Goal: Information Seeking & Learning: Learn about a topic

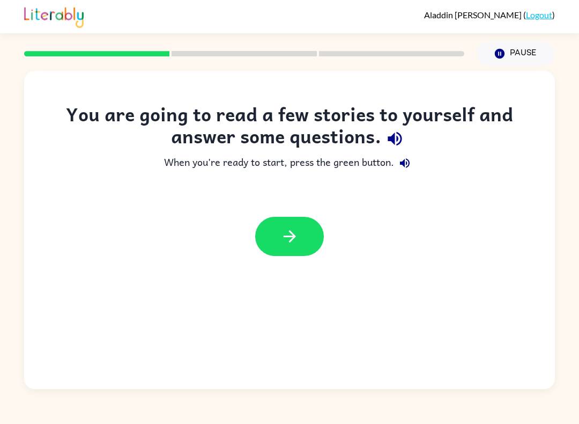
click at [279, 240] on button "button" at bounding box center [289, 236] width 69 height 39
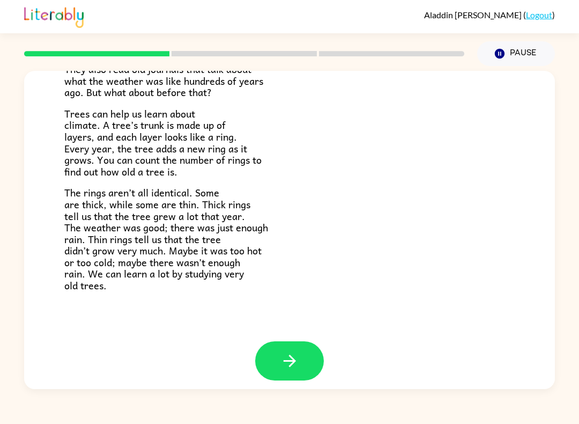
scroll to position [228, 0]
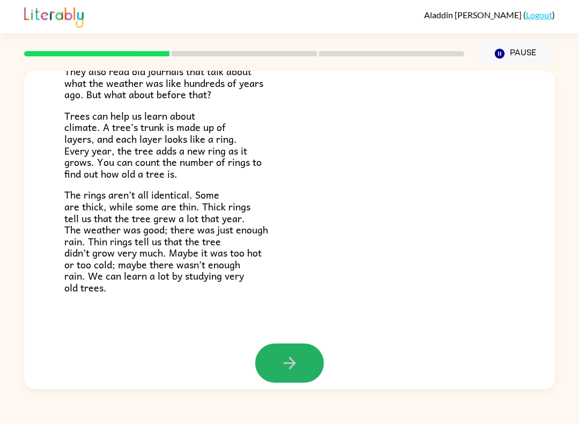
click at [296, 343] on button "button" at bounding box center [289, 362] width 69 height 39
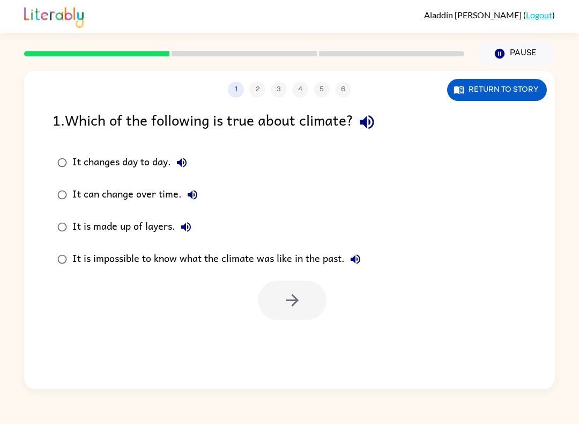
click at [373, 121] on icon "button" at bounding box center [367, 122] width 19 height 19
click at [279, 297] on button "button" at bounding box center [292, 299] width 69 height 39
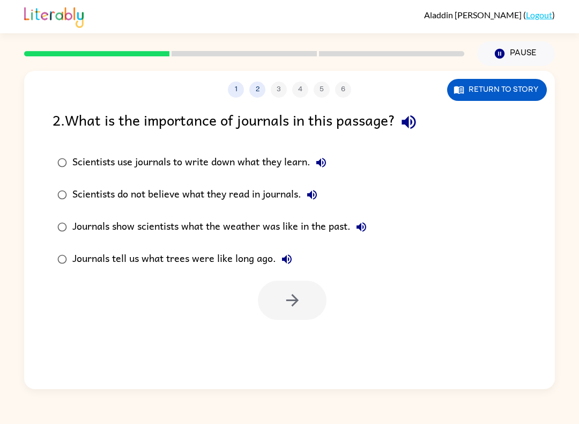
click at [416, 135] on button "button" at bounding box center [408, 121] width 27 height 27
click at [276, 302] on button "button" at bounding box center [292, 299] width 69 height 39
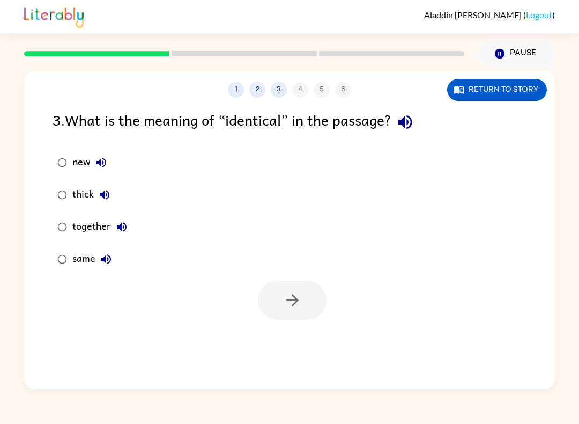
click at [79, 191] on div "thick" at bounding box center [93, 194] width 43 height 21
click at [262, 292] on button "button" at bounding box center [292, 299] width 69 height 39
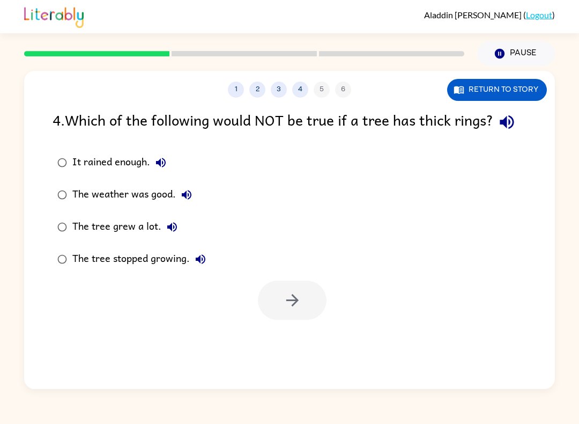
click at [160, 172] on button "It rained enough." at bounding box center [160, 162] width 21 height 21
click at [284, 292] on icon "button" at bounding box center [292, 300] width 19 height 19
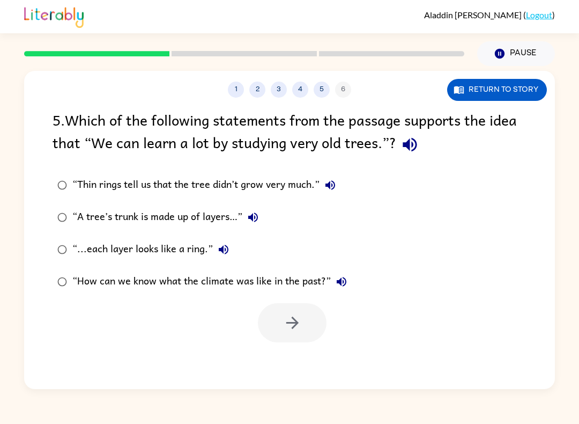
click at [323, 182] on button "“Thin rings tell us that the tree didn’t grow very much.”" at bounding box center [330, 184] width 21 height 21
click at [239, 217] on div "“A tree’s trunk is made up of layers…”" at bounding box center [167, 216] width 191 height 21
click at [241, 210] on div "“A tree’s trunk is made up of layers…”" at bounding box center [167, 216] width 191 height 21
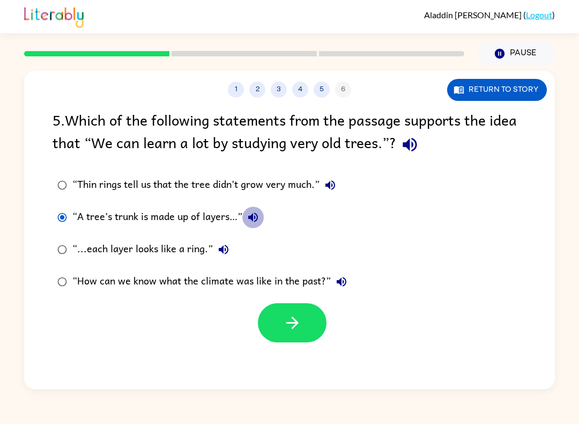
click at [250, 218] on icon "button" at bounding box center [253, 217] width 10 height 10
click at [213, 249] on button "“...each layer looks like a ring.”" at bounding box center [223, 249] width 21 height 21
click at [336, 279] on icon "button" at bounding box center [341, 281] width 13 height 13
click at [69, 271] on label "“How can we know what the climate was like in the past?”" at bounding box center [202, 281] width 311 height 32
click at [76, 277] on div "“How can we know what the climate was like in the past?”" at bounding box center [212, 281] width 280 height 21
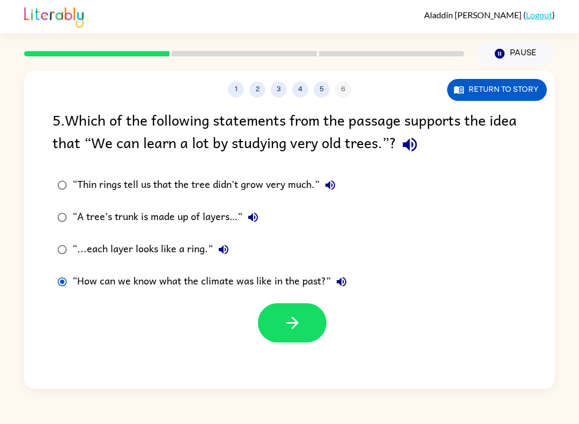
click at [126, 255] on div "“...each layer looks like a ring.”" at bounding box center [153, 249] width 162 height 21
click at [157, 270] on label "“How can we know what the climate was like in the past?”" at bounding box center [202, 281] width 311 height 32
click at [80, 258] on div "“...each layer looks like a ring.”" at bounding box center [153, 249] width 162 height 21
click at [497, 75] on div "1 2 3 4 5 6 Return to story" at bounding box center [289, 84] width 531 height 27
click at [484, 93] on button "Return to story" at bounding box center [497, 90] width 100 height 22
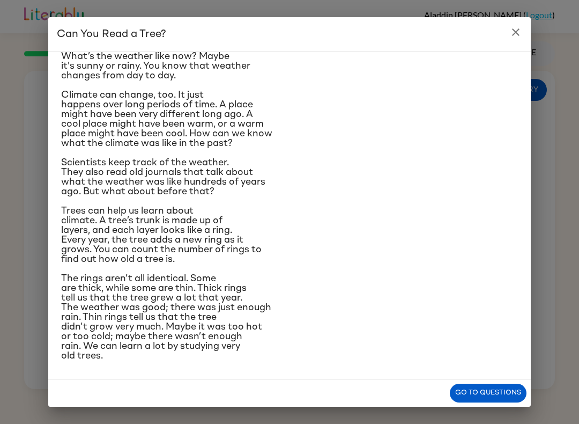
scroll to position [84, 0]
click at [520, 31] on icon "close" at bounding box center [515, 32] width 13 height 13
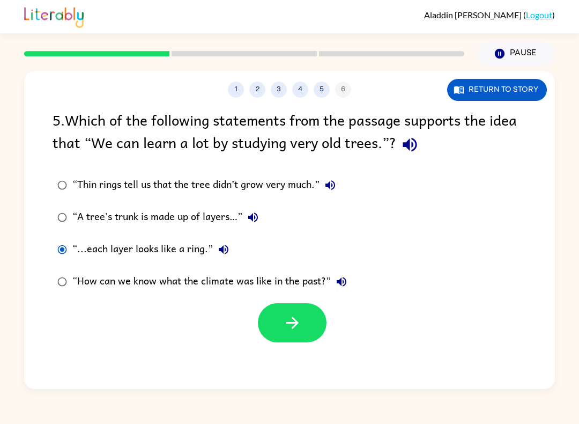
click at [63, 204] on label "“A tree’s trunk is made up of layers…”" at bounding box center [202, 217] width 311 height 32
click at [264, 332] on button "button" at bounding box center [292, 322] width 69 height 39
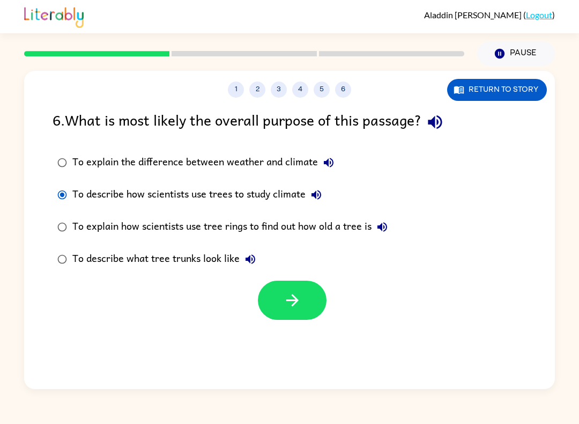
click at [290, 294] on icon "button" at bounding box center [292, 300] width 19 height 19
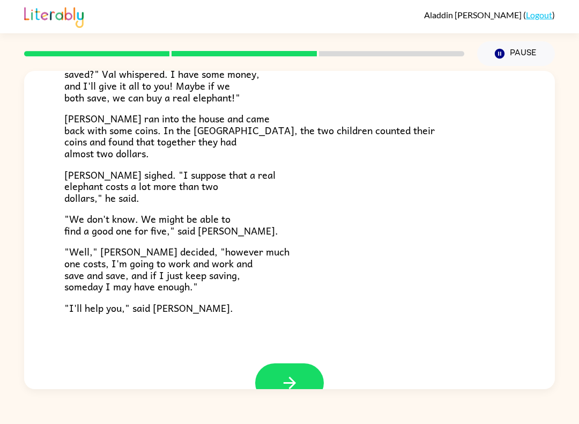
scroll to position [302, 0]
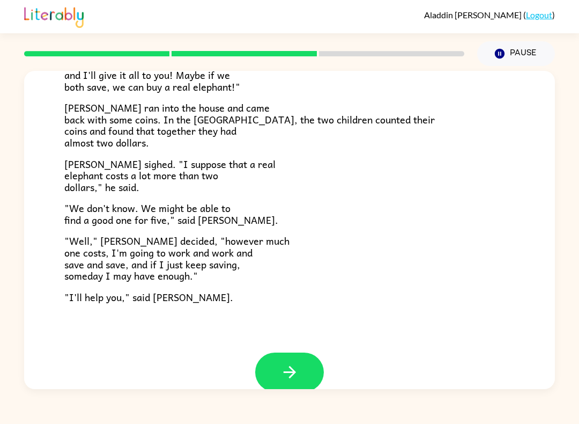
click at [276, 374] on button "button" at bounding box center [289, 371] width 69 height 39
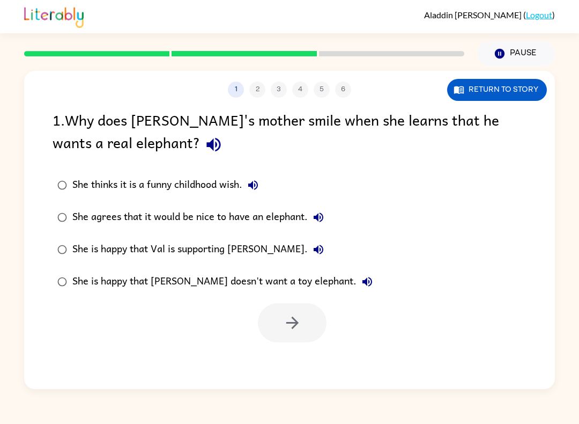
scroll to position [0, 0]
click at [282, 324] on button "button" at bounding box center [292, 322] width 69 height 39
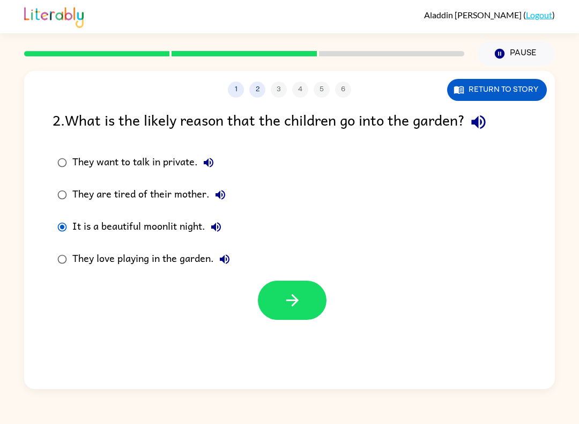
click at [294, 318] on button "button" at bounding box center [292, 299] width 69 height 39
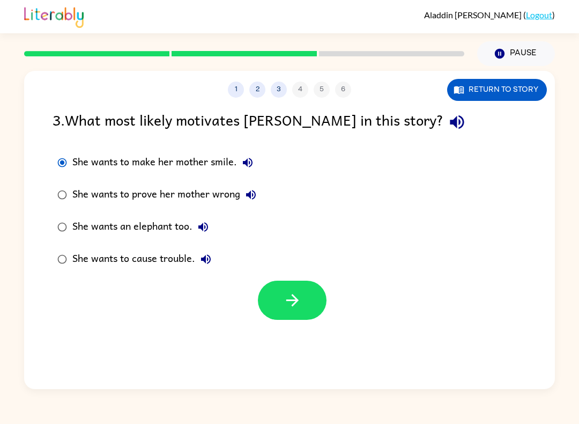
click at [299, 302] on icon "button" at bounding box center [292, 300] width 19 height 19
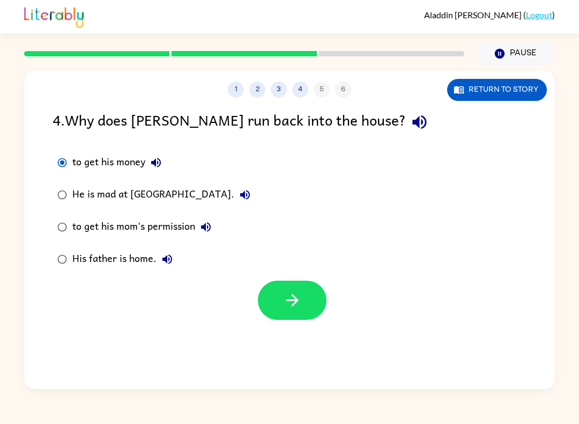
click at [314, 317] on button "button" at bounding box center [292, 299] width 69 height 39
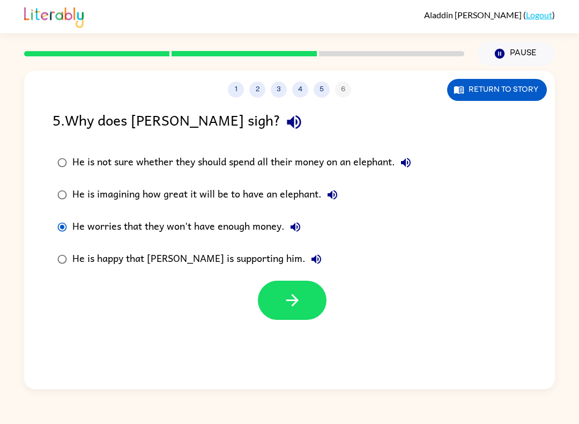
click at [277, 293] on button "button" at bounding box center [292, 299] width 69 height 39
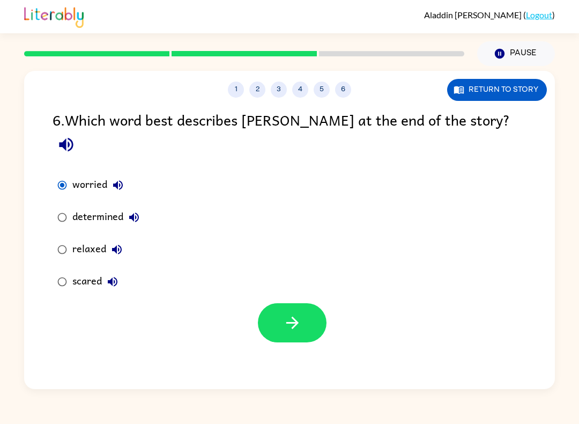
click at [305, 308] on button "button" at bounding box center [292, 322] width 69 height 39
